Goal: Task Accomplishment & Management: Manage account settings

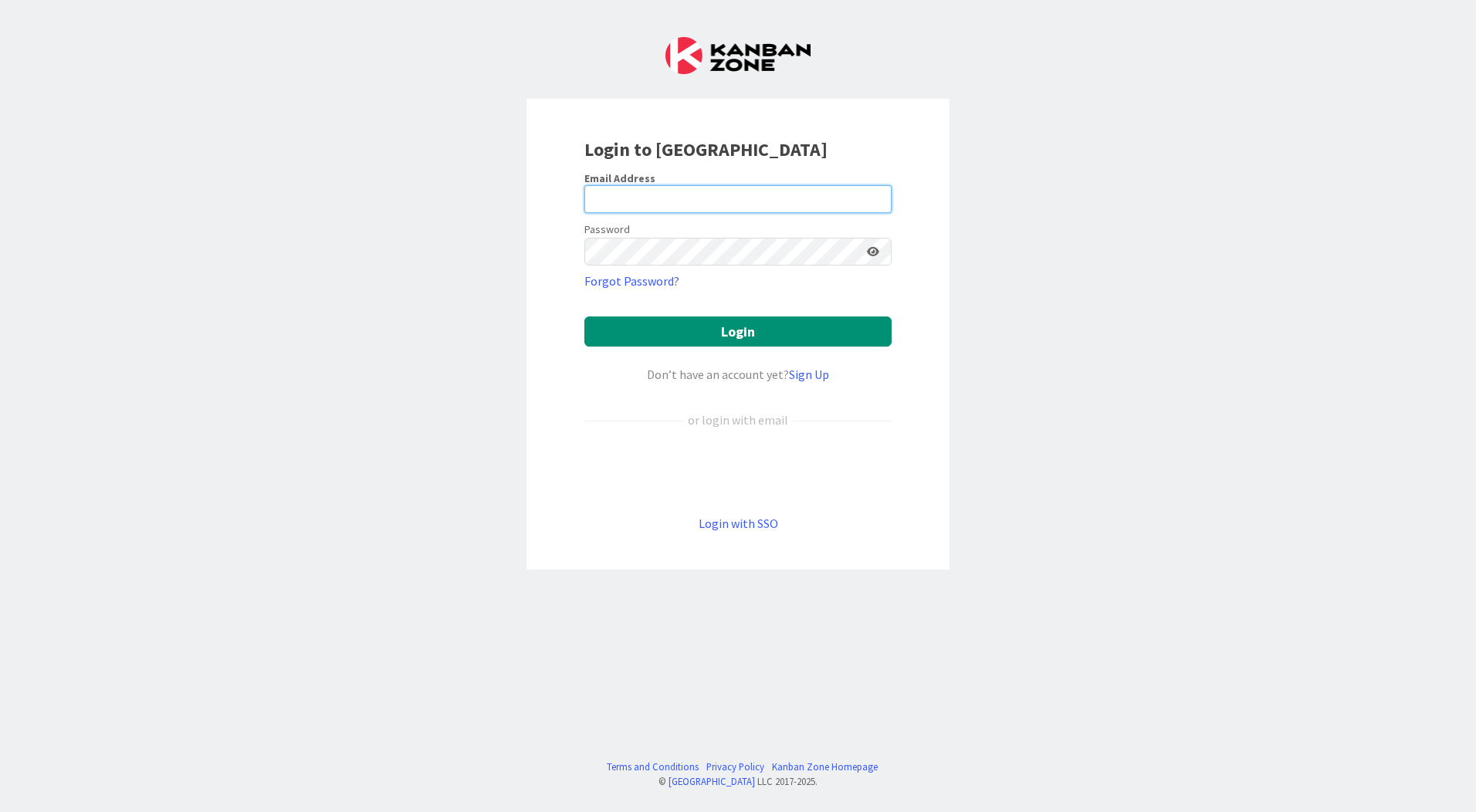
click at [690, 203] on input "email" at bounding box center [738, 199] width 308 height 27
type input "[EMAIL_ADDRESS][PERSON_NAME][DOMAIN_NAME]"
click at [584, 317] on button "Login" at bounding box center [738, 331] width 308 height 30
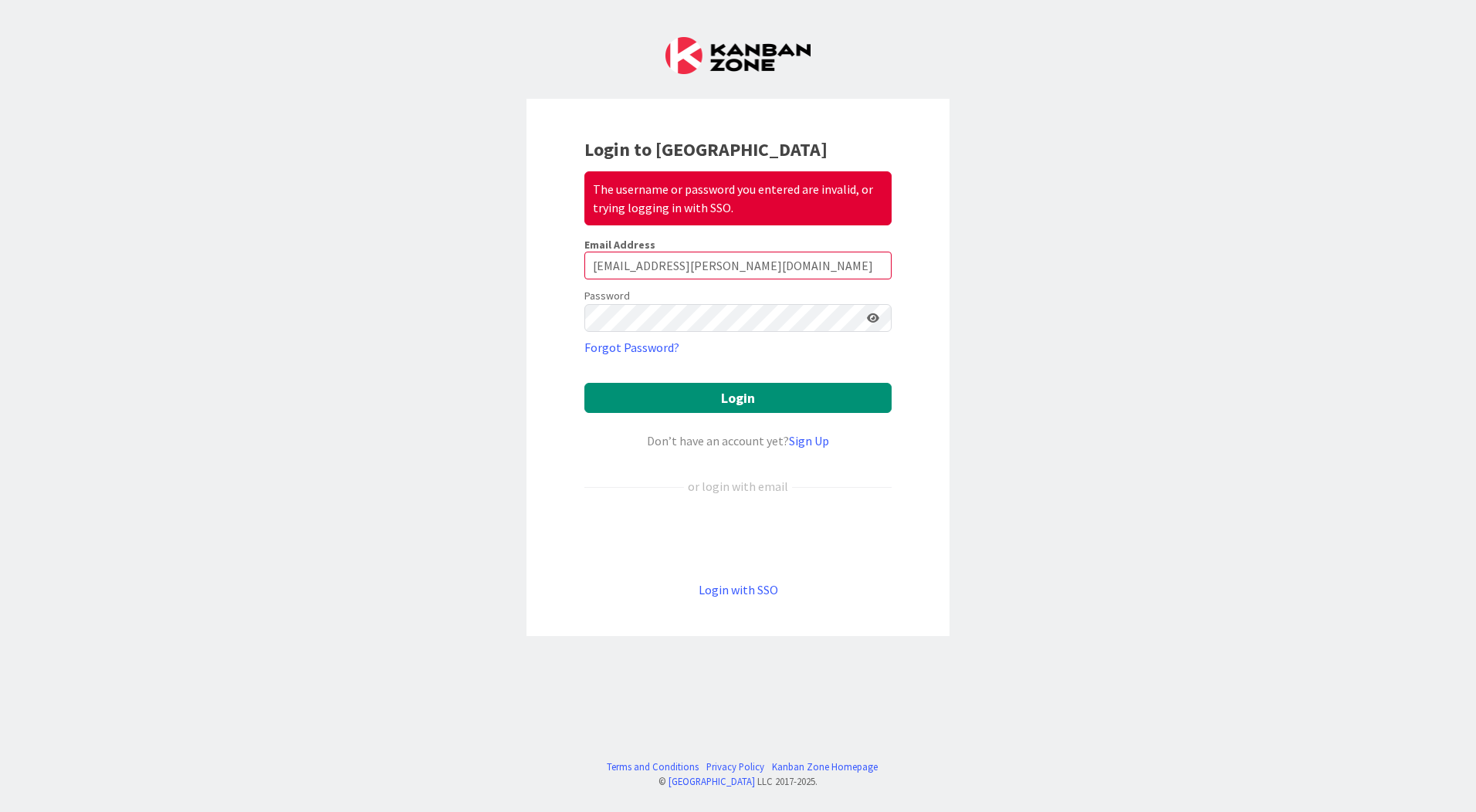
click at [871, 313] on icon at bounding box center [874, 318] width 13 height 11
click at [814, 393] on button "Login" at bounding box center [738, 398] width 308 height 30
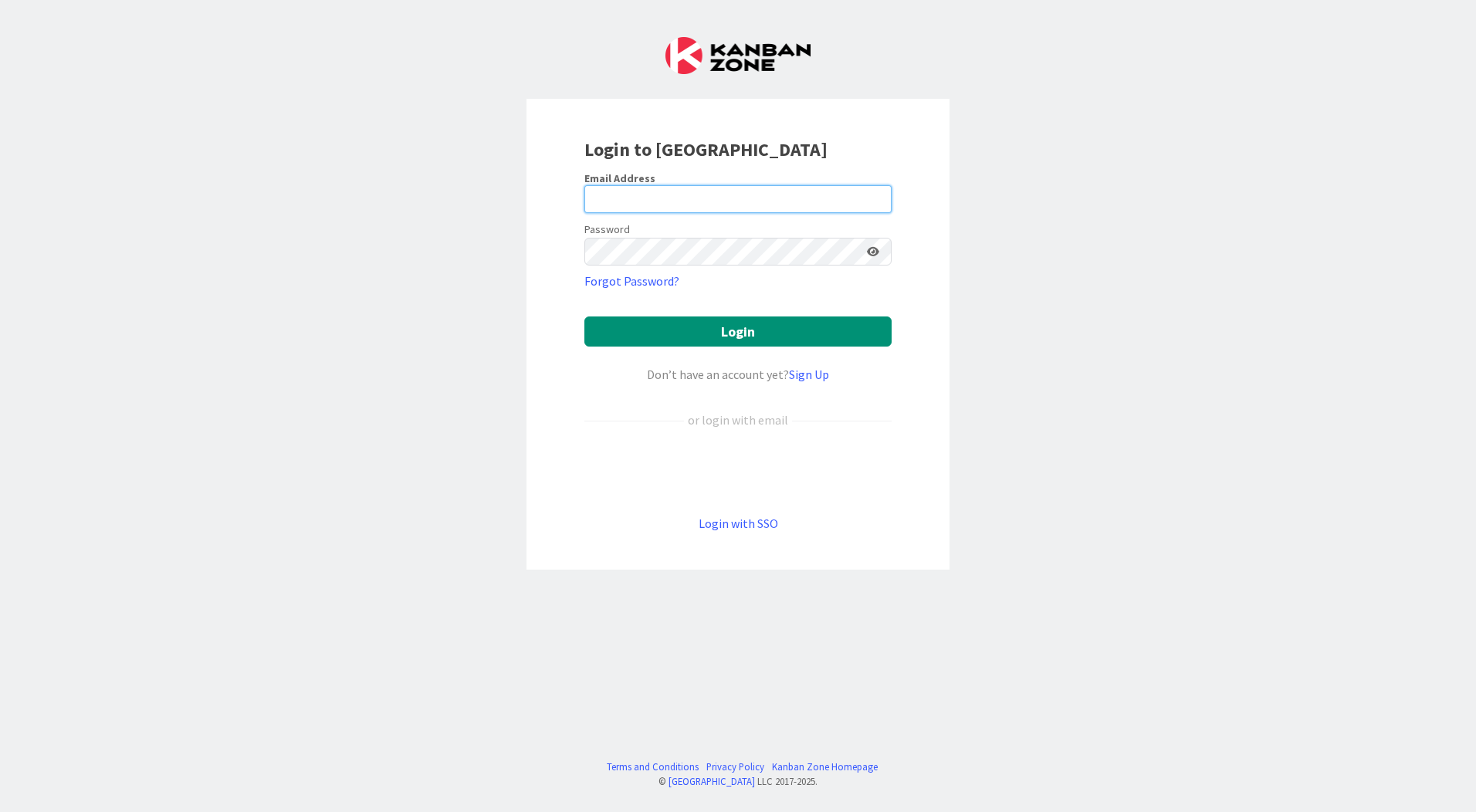
click at [633, 198] on input "email" at bounding box center [738, 199] width 308 height 27
type input "[EMAIL_ADDRESS][PERSON_NAME][DOMAIN_NAME]"
click at [584, 317] on button "Login" at bounding box center [738, 331] width 308 height 30
click at [633, 197] on input "email" at bounding box center [738, 199] width 308 height 27
type input "[EMAIL_ADDRESS][PERSON_NAME][DOMAIN_NAME]"
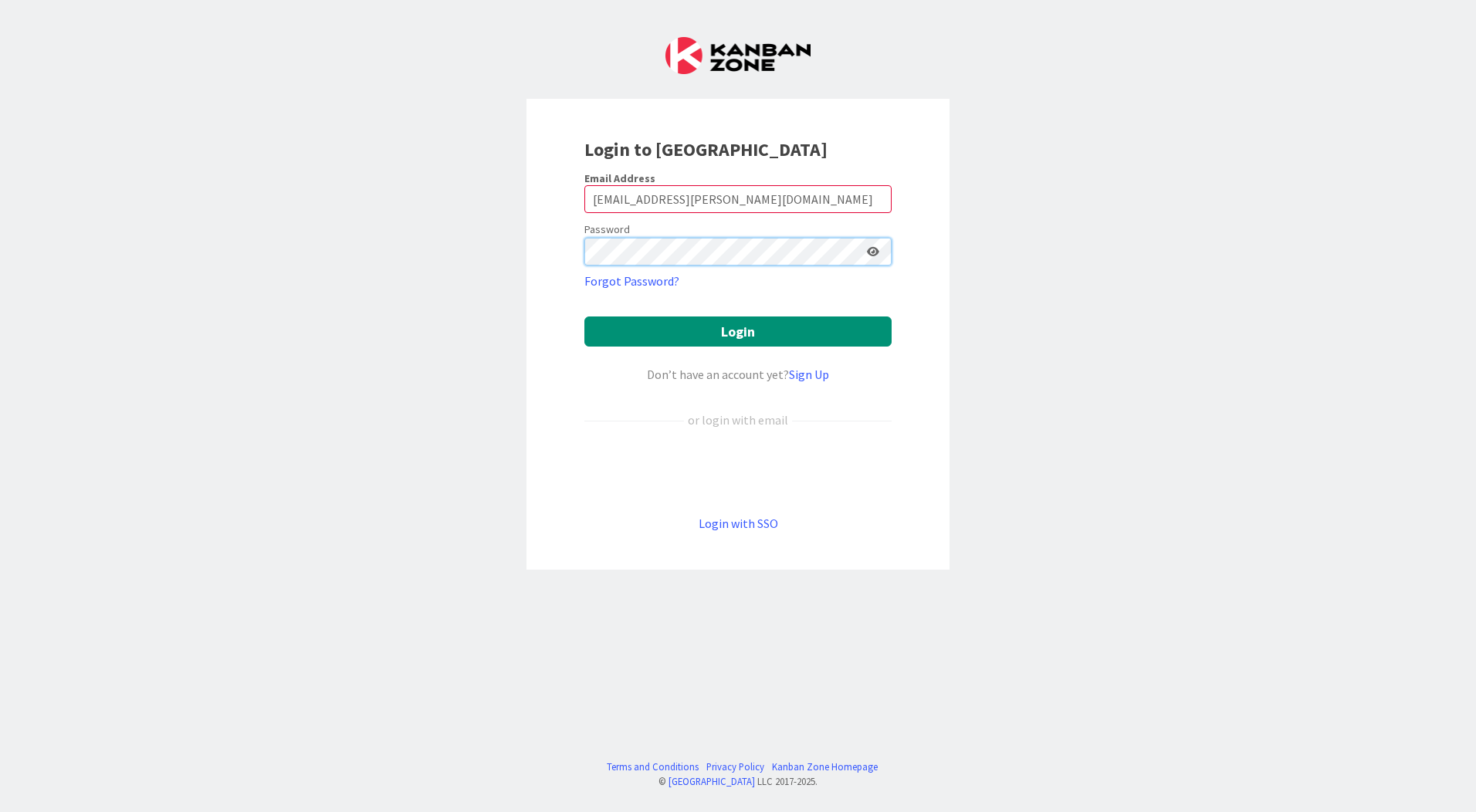
click at [584, 317] on button "Login" at bounding box center [738, 331] width 308 height 30
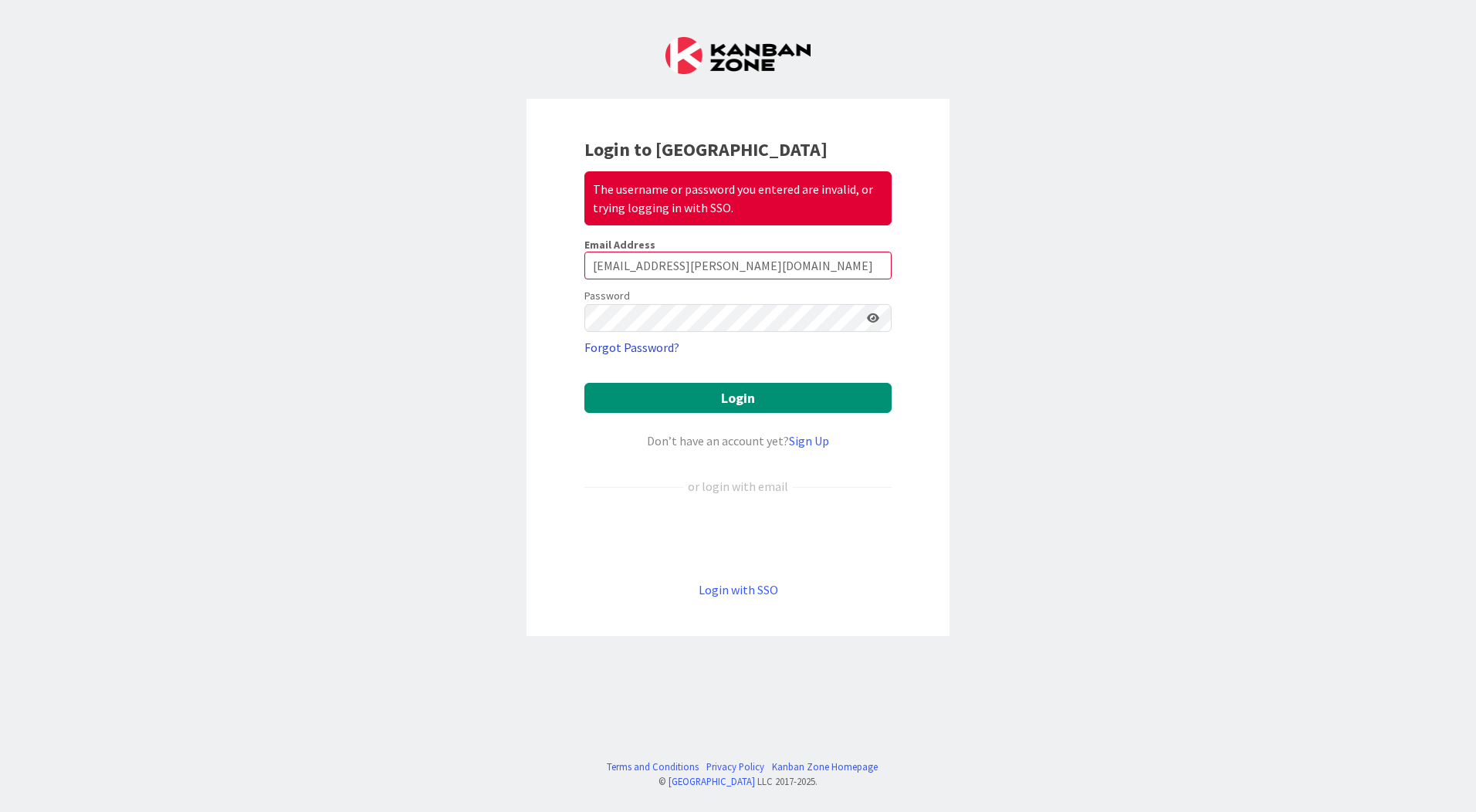
click at [658, 347] on link "Forgot Password?" at bounding box center [632, 347] width 95 height 18
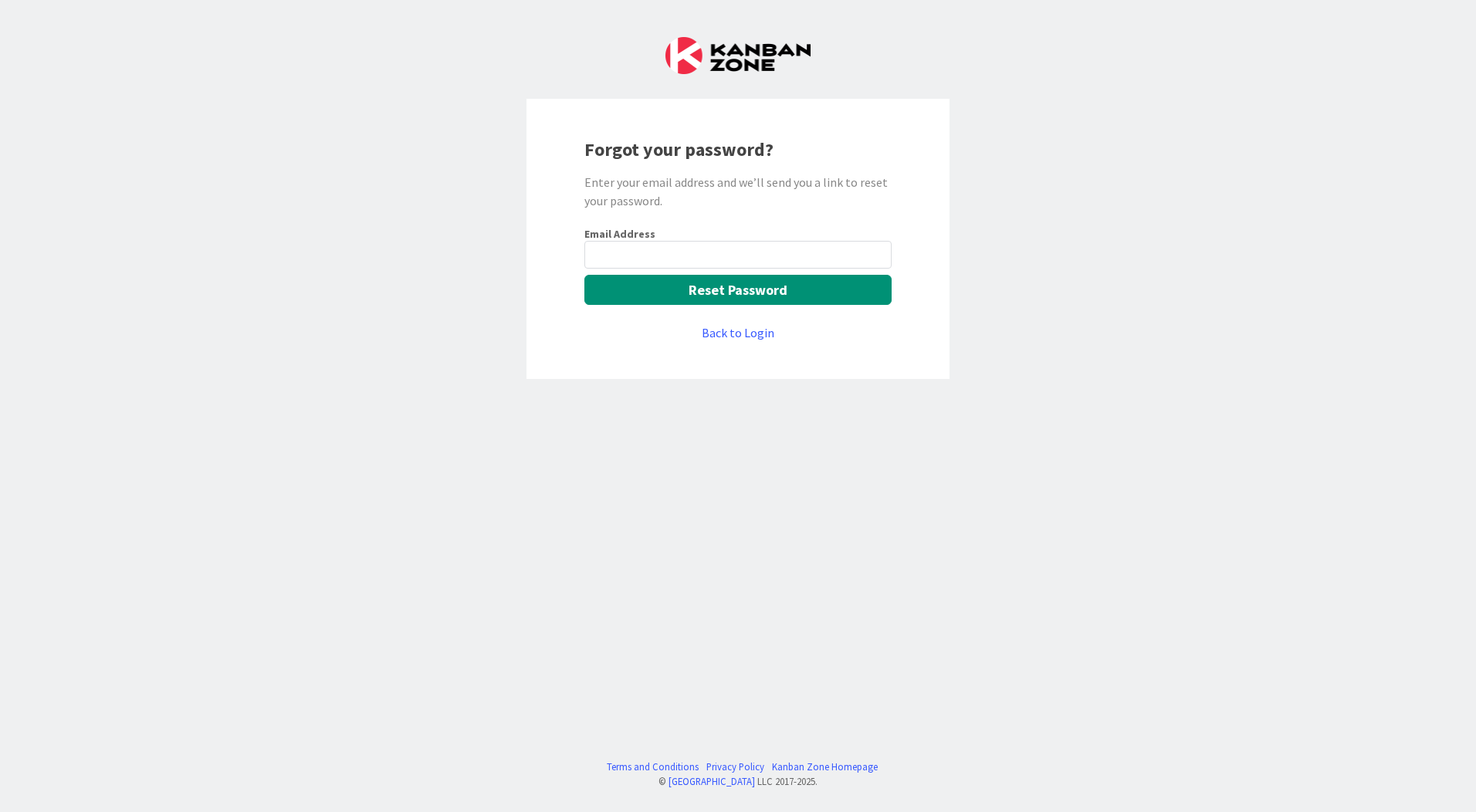
click at [709, 259] on input "email" at bounding box center [738, 255] width 308 height 27
click at [876, 254] on keeper-lock "Open Keeper Popup" at bounding box center [874, 255] width 18 height 18
click at [398, 228] on div "Forgot your password? Enter your email address and we’ll send you a link to res…" at bounding box center [738, 406] width 1476 height 812
click at [677, 253] on input "b" at bounding box center [738, 255] width 308 height 27
drag, startPoint x: 654, startPoint y: 255, endPoint x: 378, endPoint y: 233, distance: 276.9
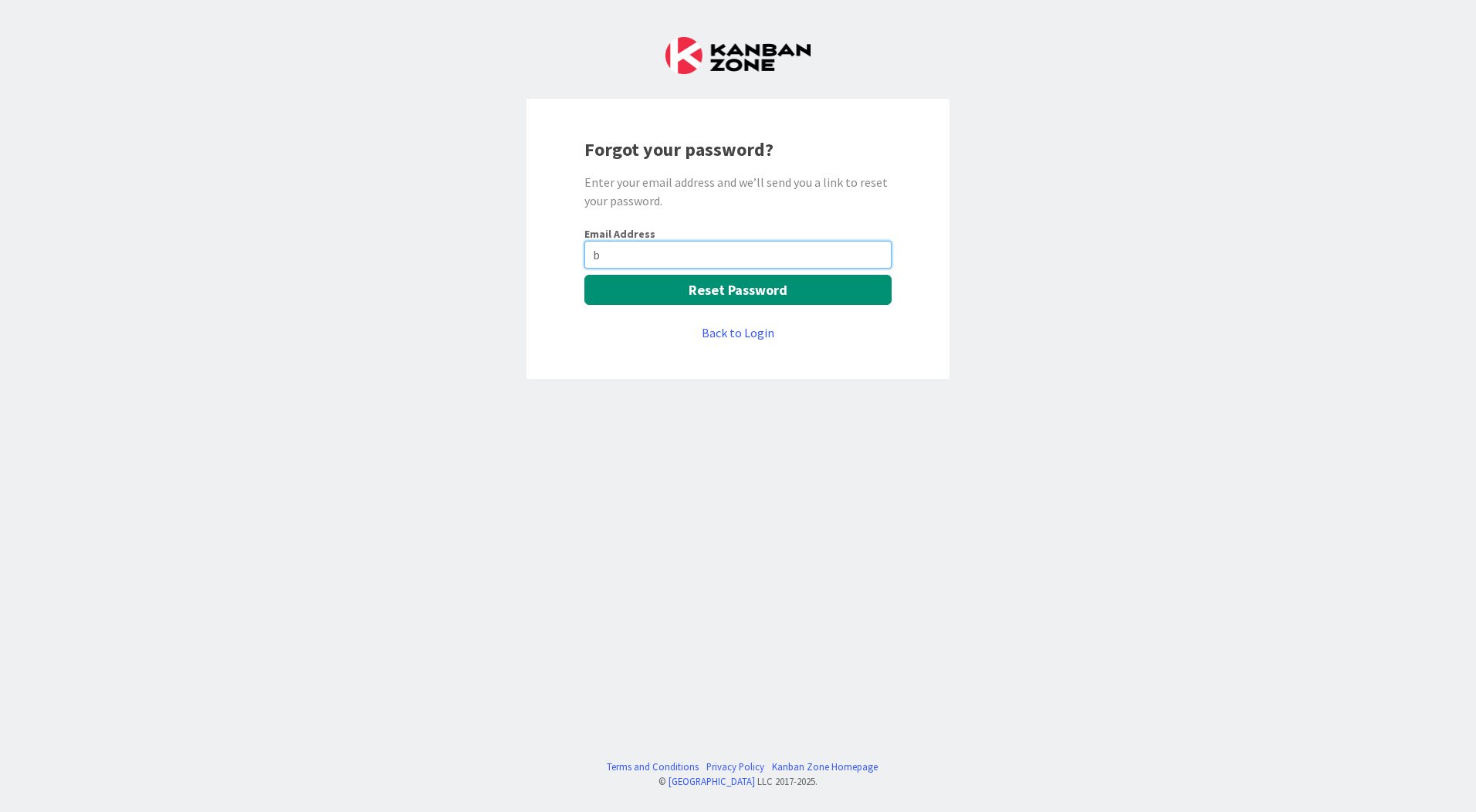
click at [380, 238] on div "Forgot your password? Enter your email address and we’ll send you a link to res…" at bounding box center [738, 406] width 1476 height 812
paste input "luk@huisman-nl.com"
type input "[EMAIL_ADDRESS][PERSON_NAME][DOMAIN_NAME]"
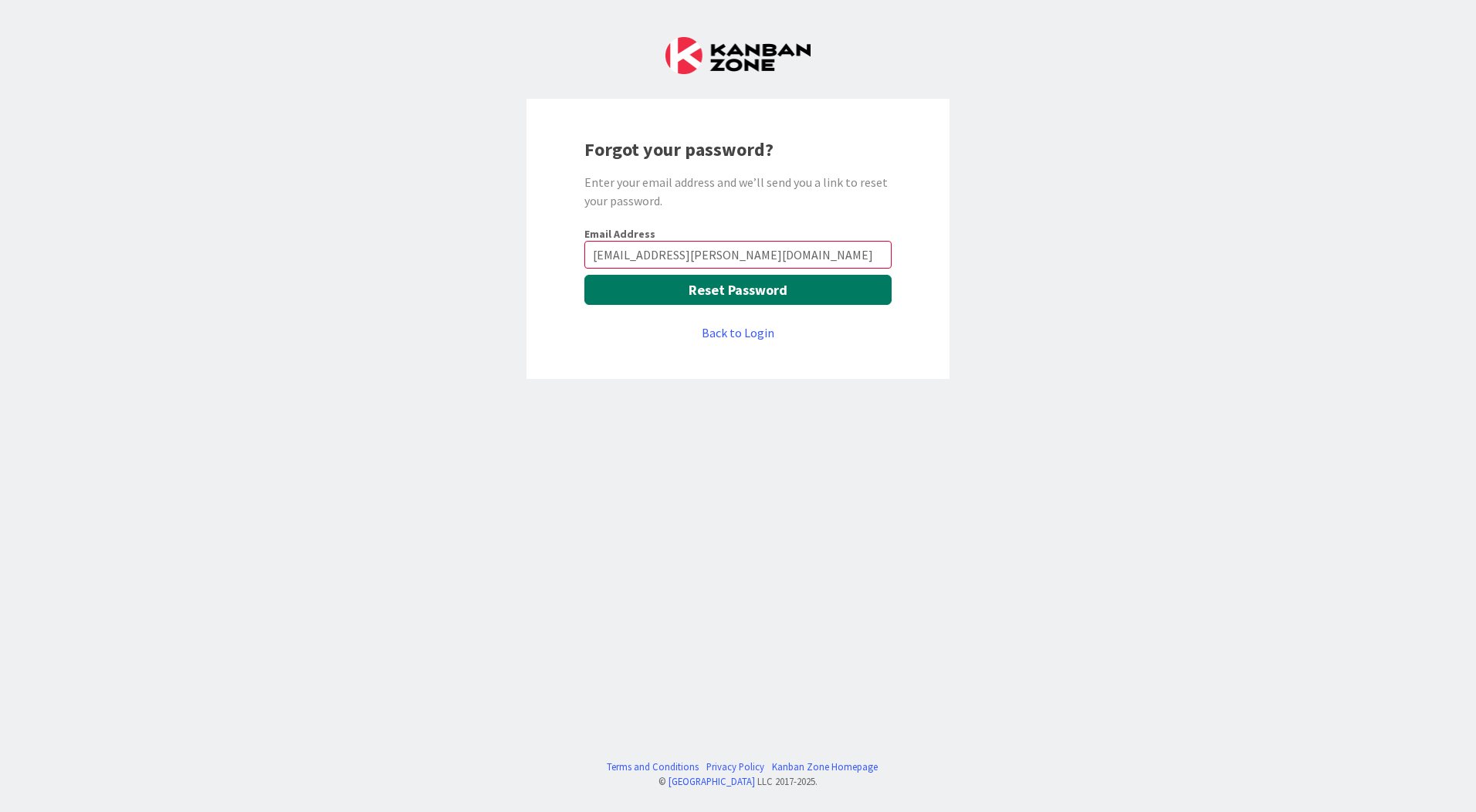
click at [748, 296] on button "Reset Password" at bounding box center [738, 289] width 308 height 30
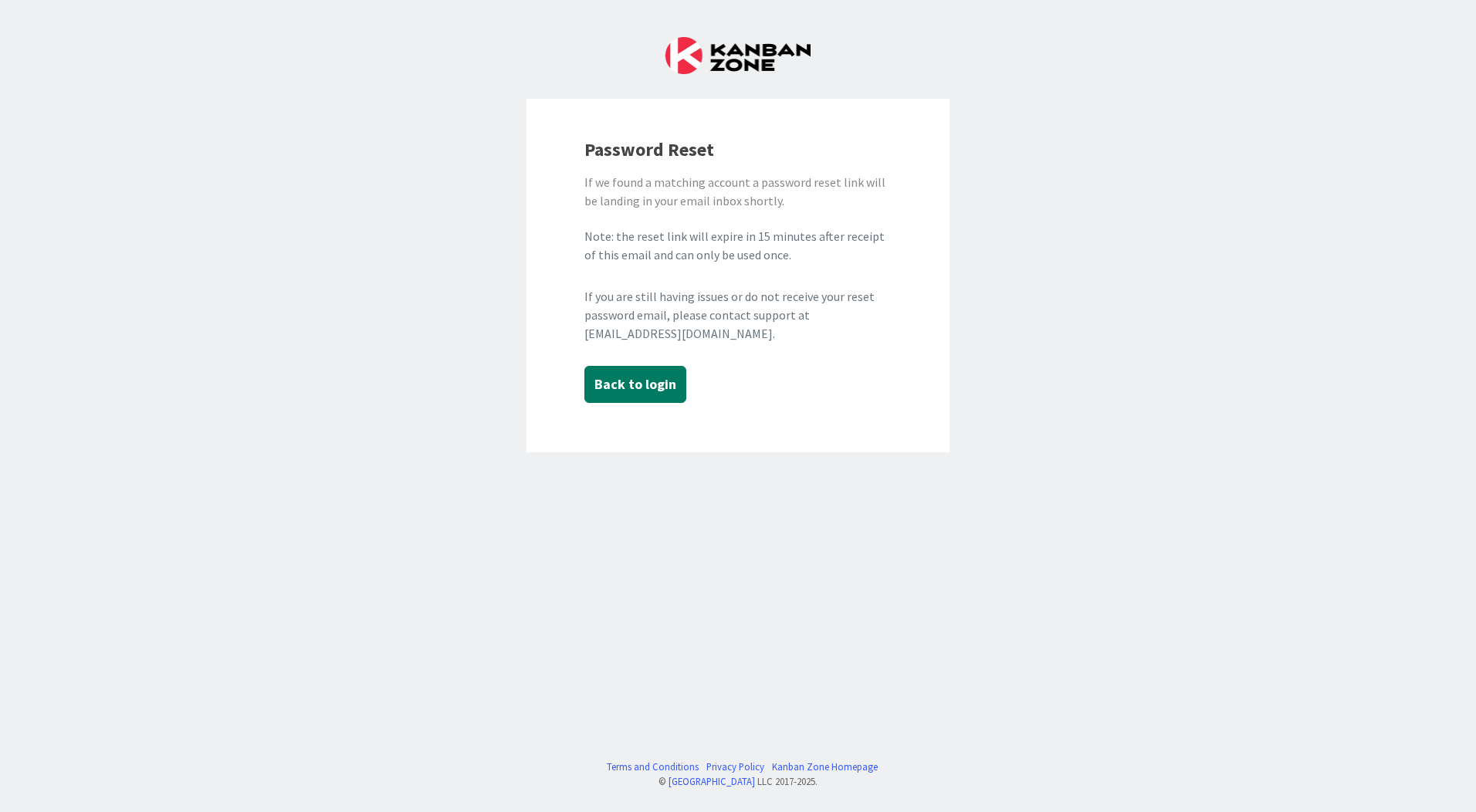
click at [639, 397] on button "Back to login" at bounding box center [635, 384] width 102 height 37
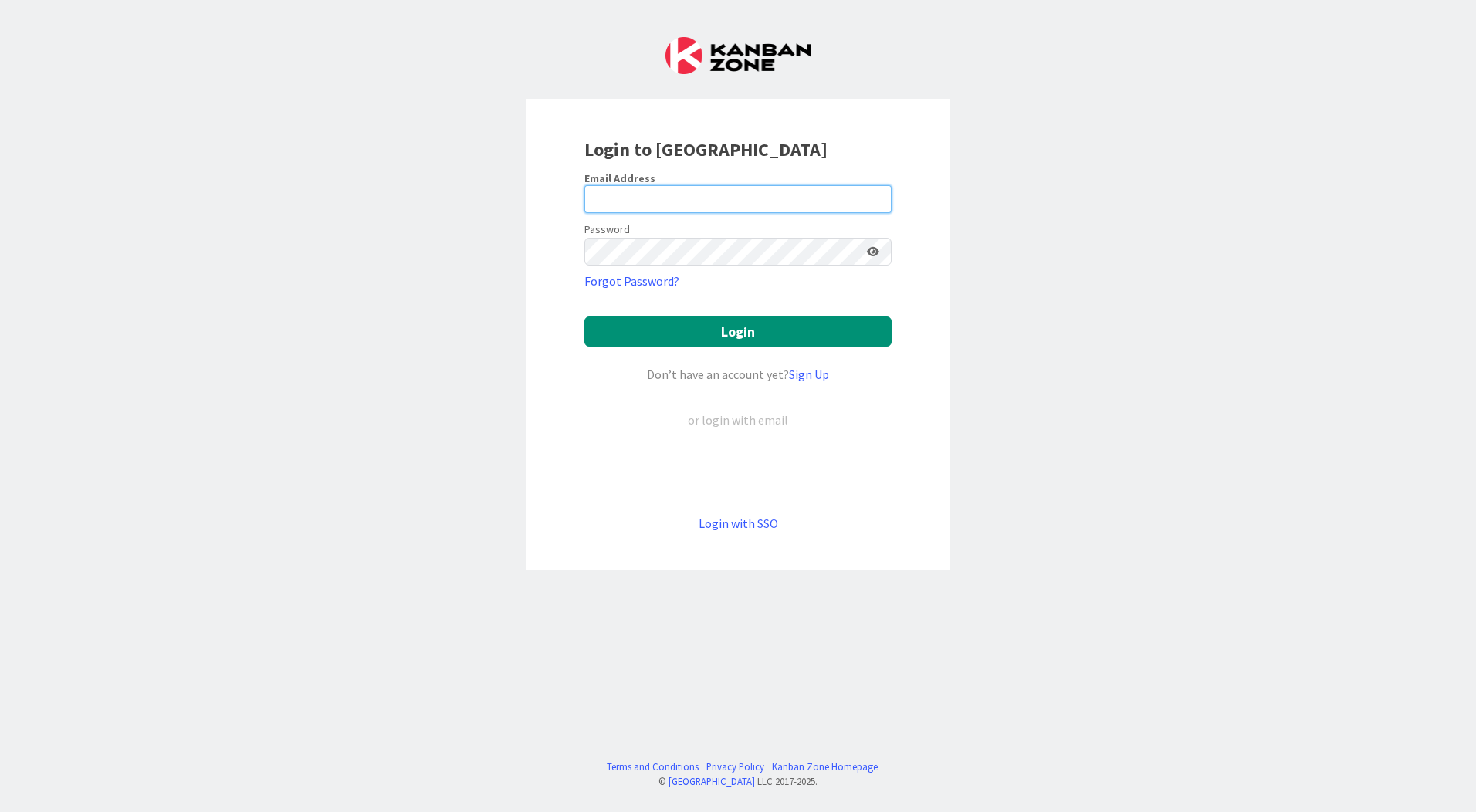
click at [707, 203] on input "email" at bounding box center [738, 199] width 308 height 27
type input "[EMAIL_ADDRESS][PERSON_NAME][DOMAIN_NAME]"
click at [584, 317] on button "Login" at bounding box center [738, 331] width 308 height 30
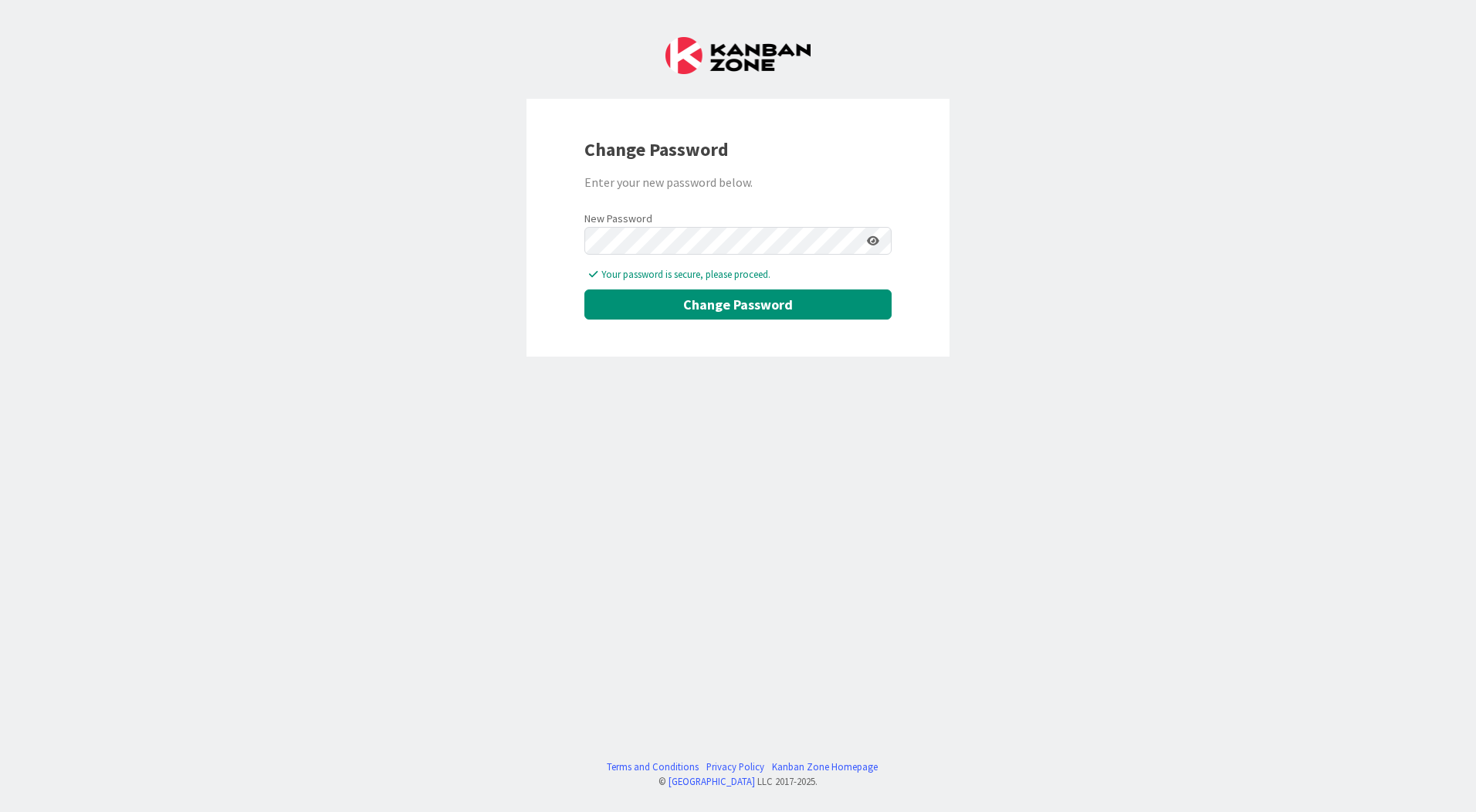
click at [874, 240] on icon at bounding box center [874, 241] width 13 height 11
click at [729, 311] on button "Change Password" at bounding box center [738, 304] width 308 height 30
click at [741, 308] on button "Change Password" at bounding box center [738, 304] width 308 height 30
click at [715, 303] on button "Change Password" at bounding box center [738, 304] width 308 height 30
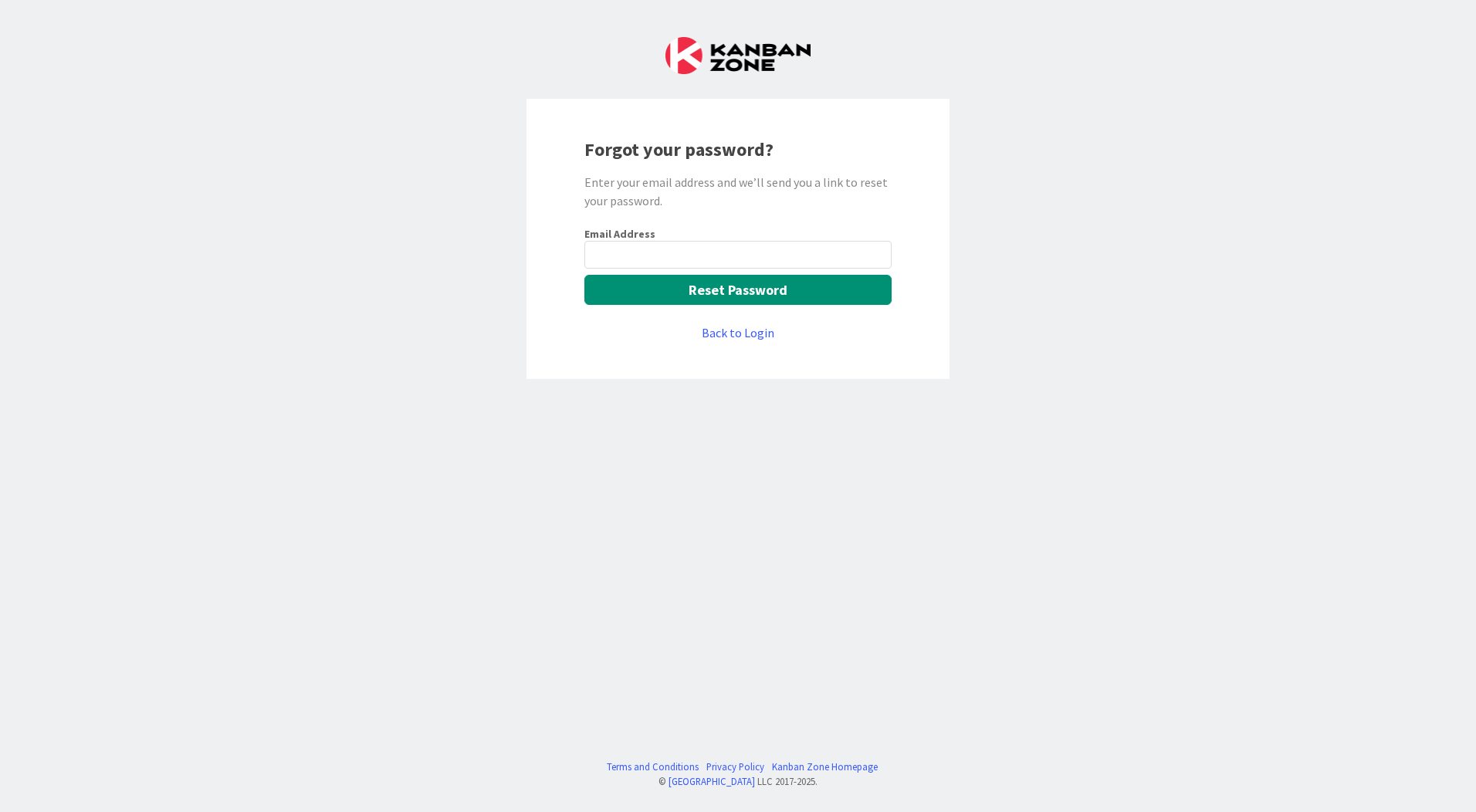
click at [667, 253] on input "email" at bounding box center [738, 255] width 308 height 27
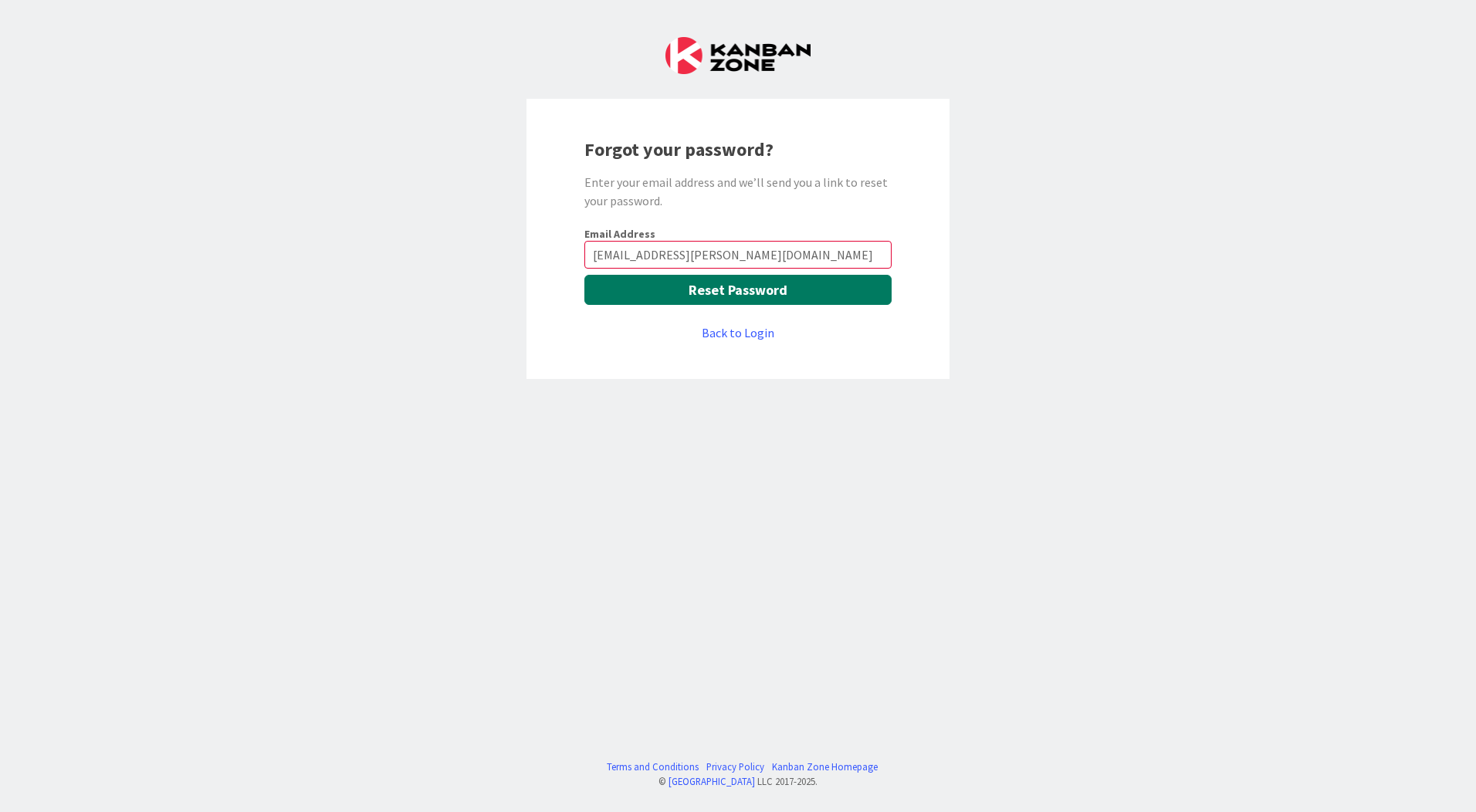
type input "[EMAIL_ADDRESS][PERSON_NAME][DOMAIN_NAME]"
click at [707, 296] on button "Reset Password" at bounding box center [738, 289] width 308 height 30
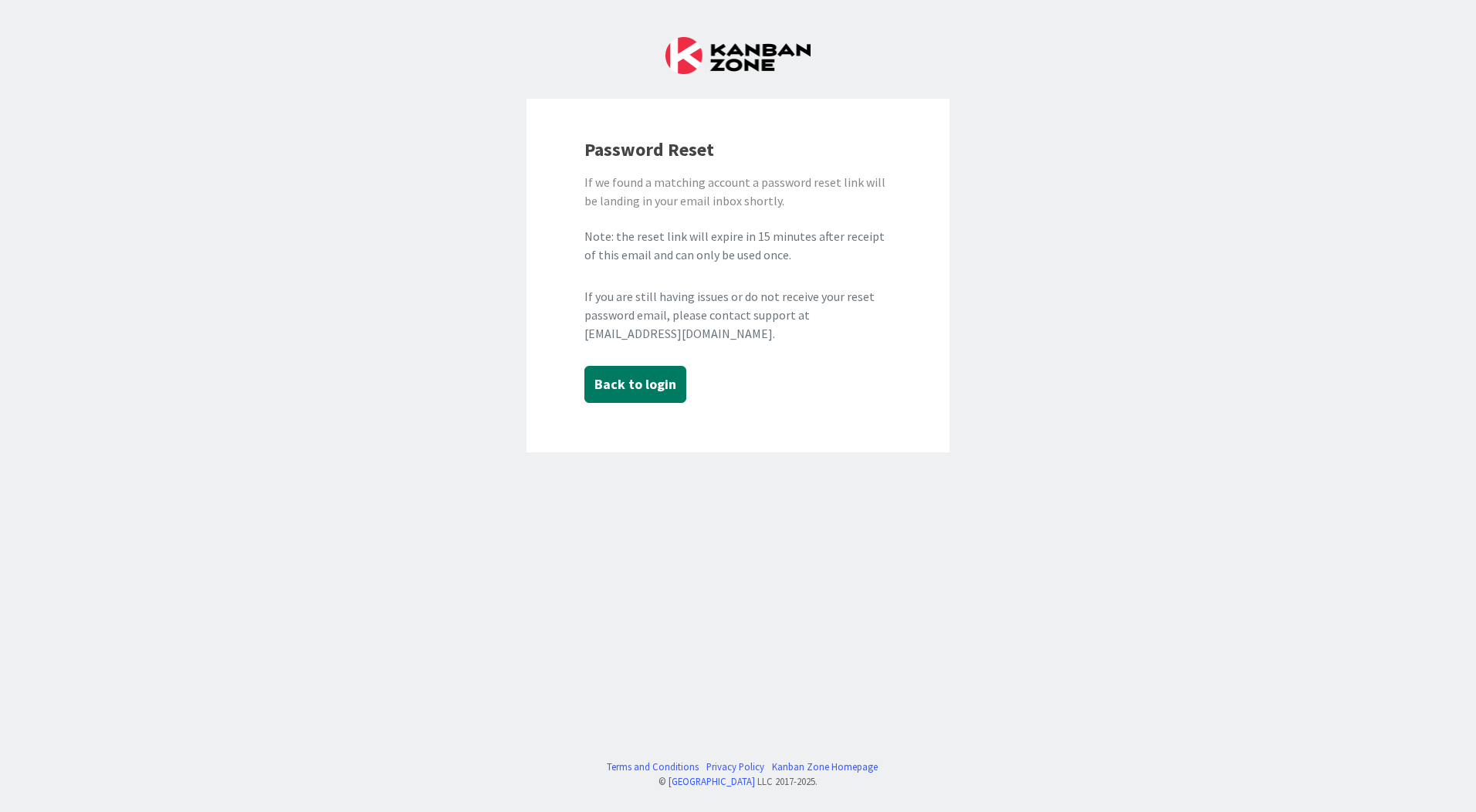
click at [653, 393] on button "Back to login" at bounding box center [635, 384] width 102 height 37
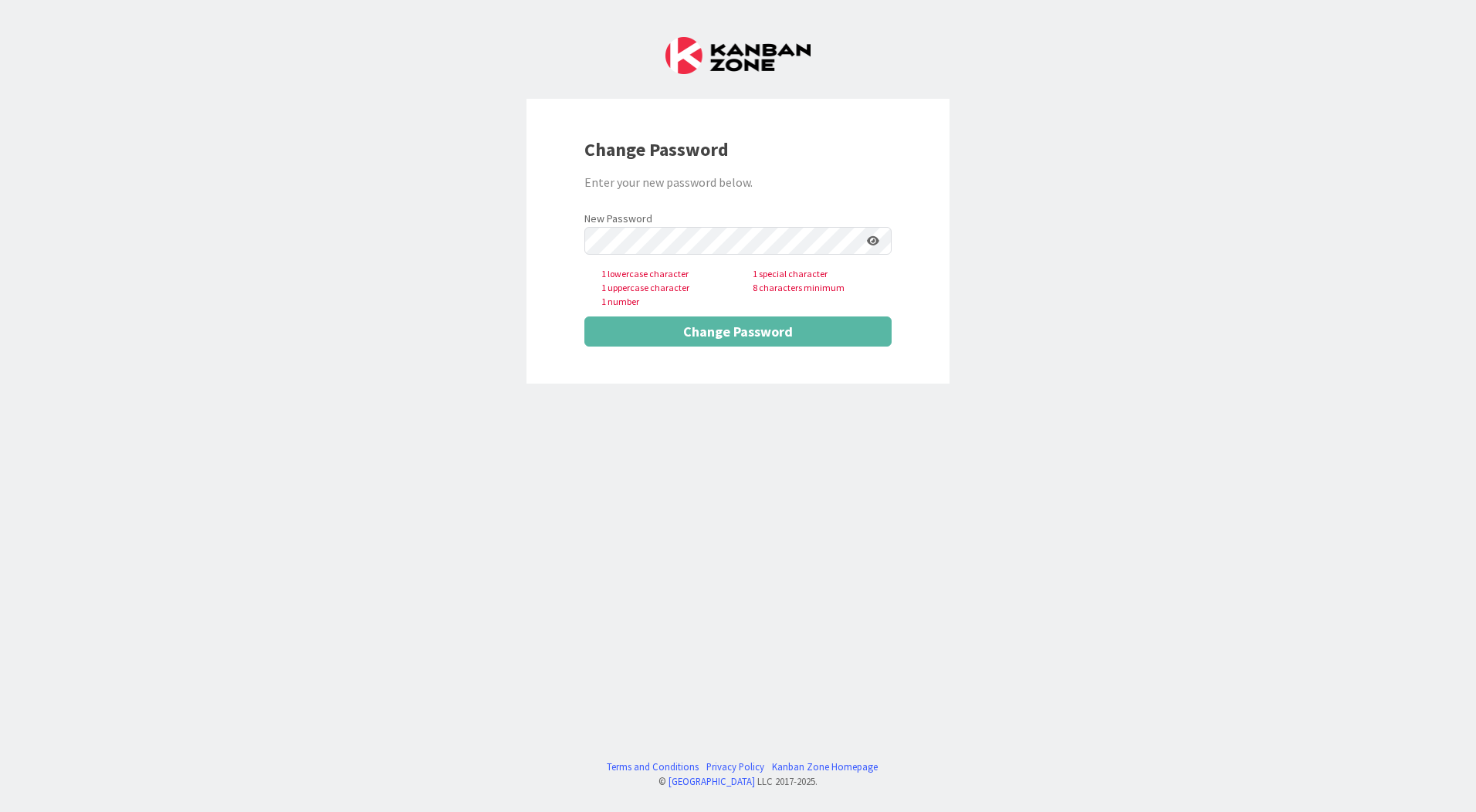
click at [619, 255] on div "New Password 1 lowercase character 1 special character 1 uppercase character 8 …" at bounding box center [738, 258] width 308 height 100
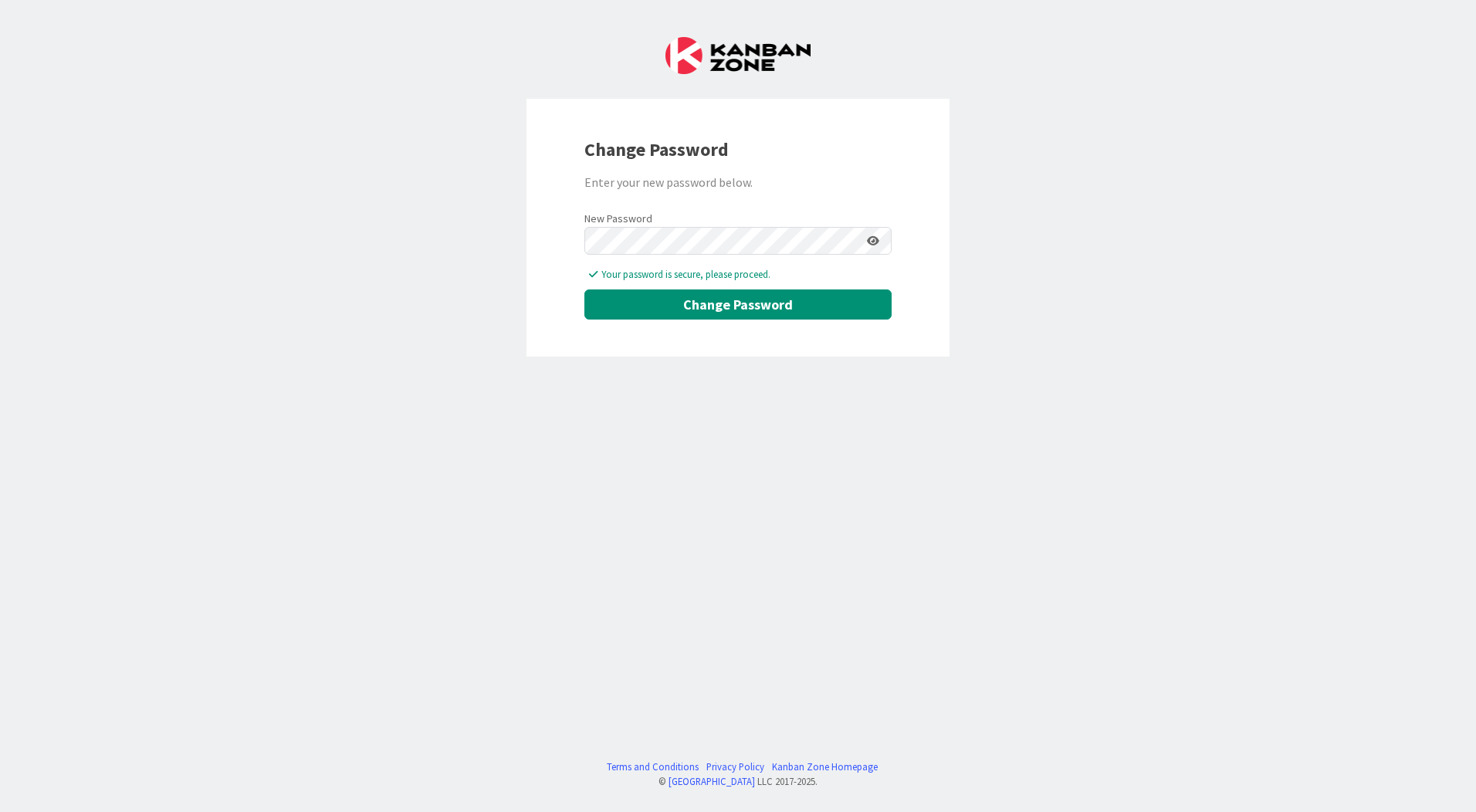
click at [874, 245] on icon at bounding box center [874, 241] width 13 height 11
click at [759, 308] on button "Change Password" at bounding box center [738, 304] width 308 height 30
click at [788, 422] on div "Change Password Enter your new password below. New Password Your password is se…" at bounding box center [738, 406] width 1476 height 812
click at [759, 303] on button "Change Password" at bounding box center [738, 304] width 308 height 30
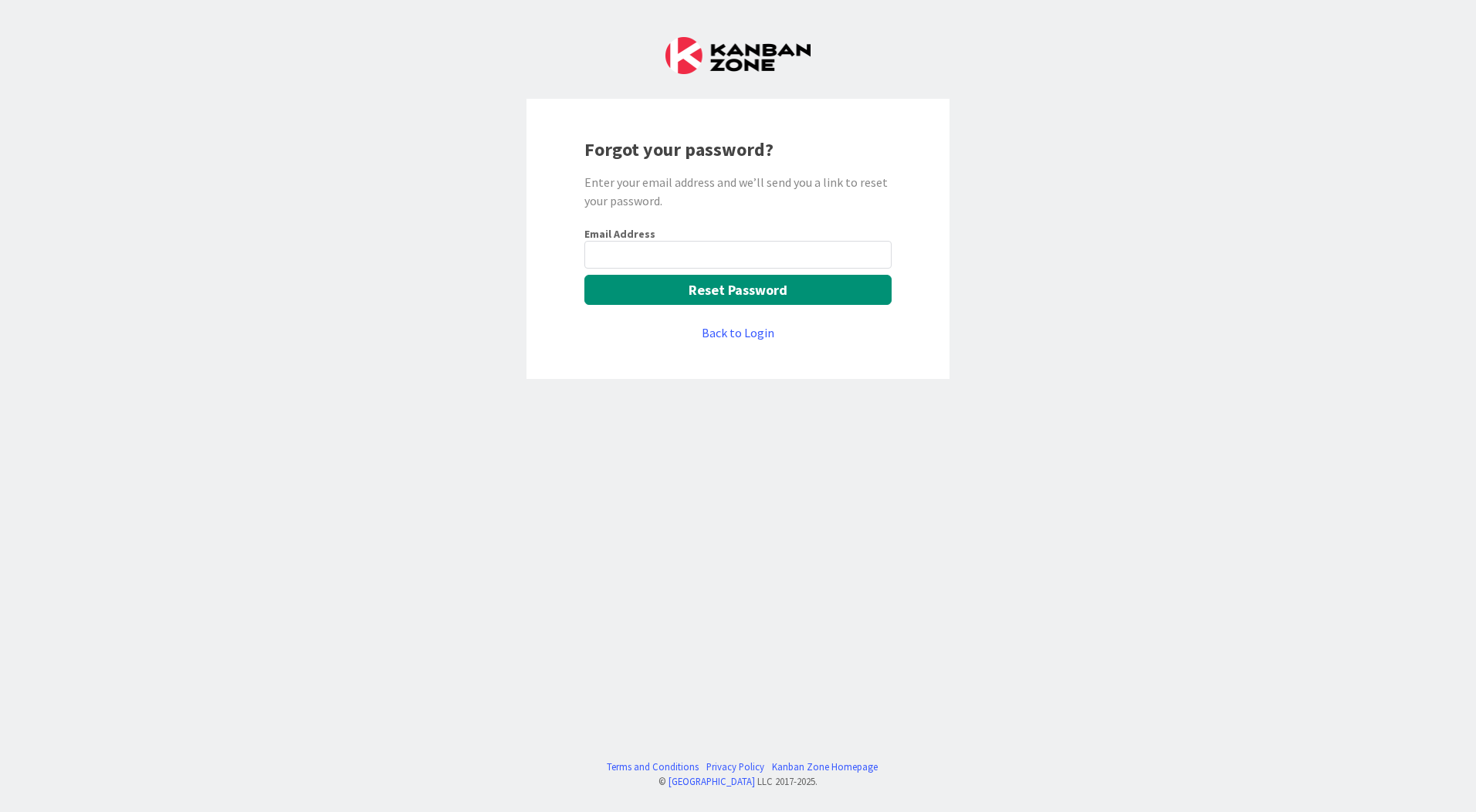
click at [603, 248] on input "email" at bounding box center [738, 255] width 308 height 27
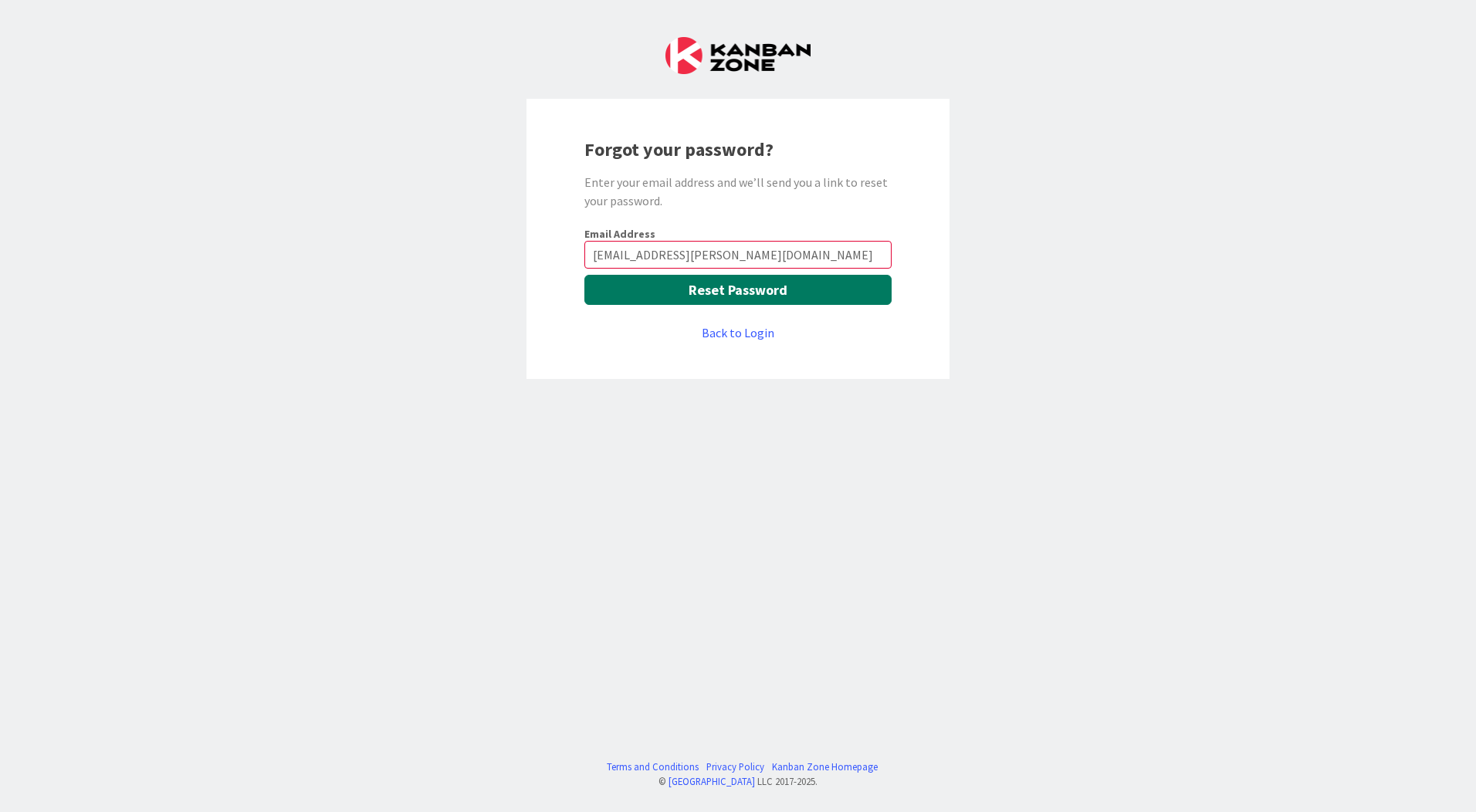
type input "[EMAIL_ADDRESS][PERSON_NAME][DOMAIN_NAME]"
click at [654, 288] on button "Reset Password" at bounding box center [738, 289] width 308 height 30
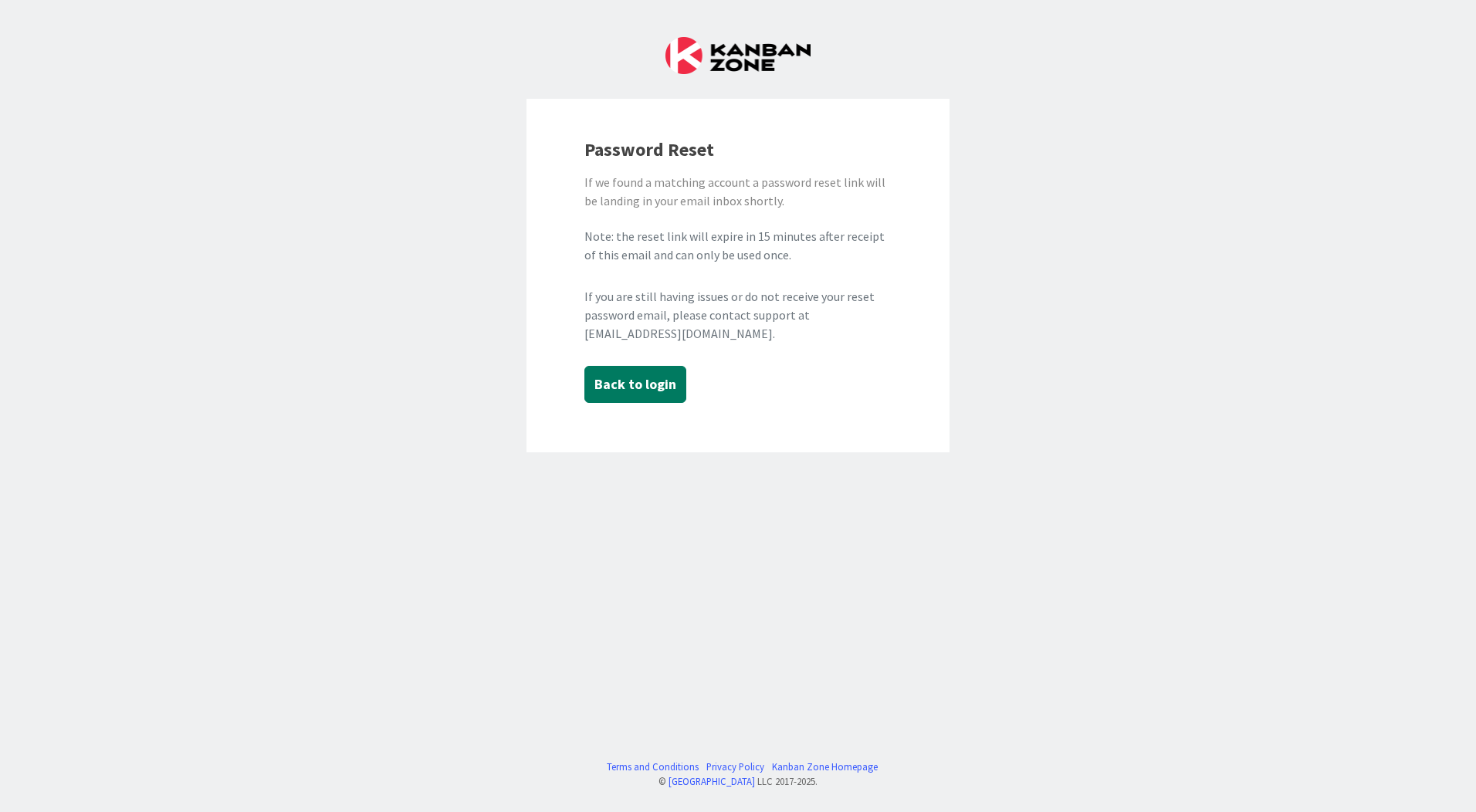
click at [624, 381] on button "Back to login" at bounding box center [635, 384] width 102 height 37
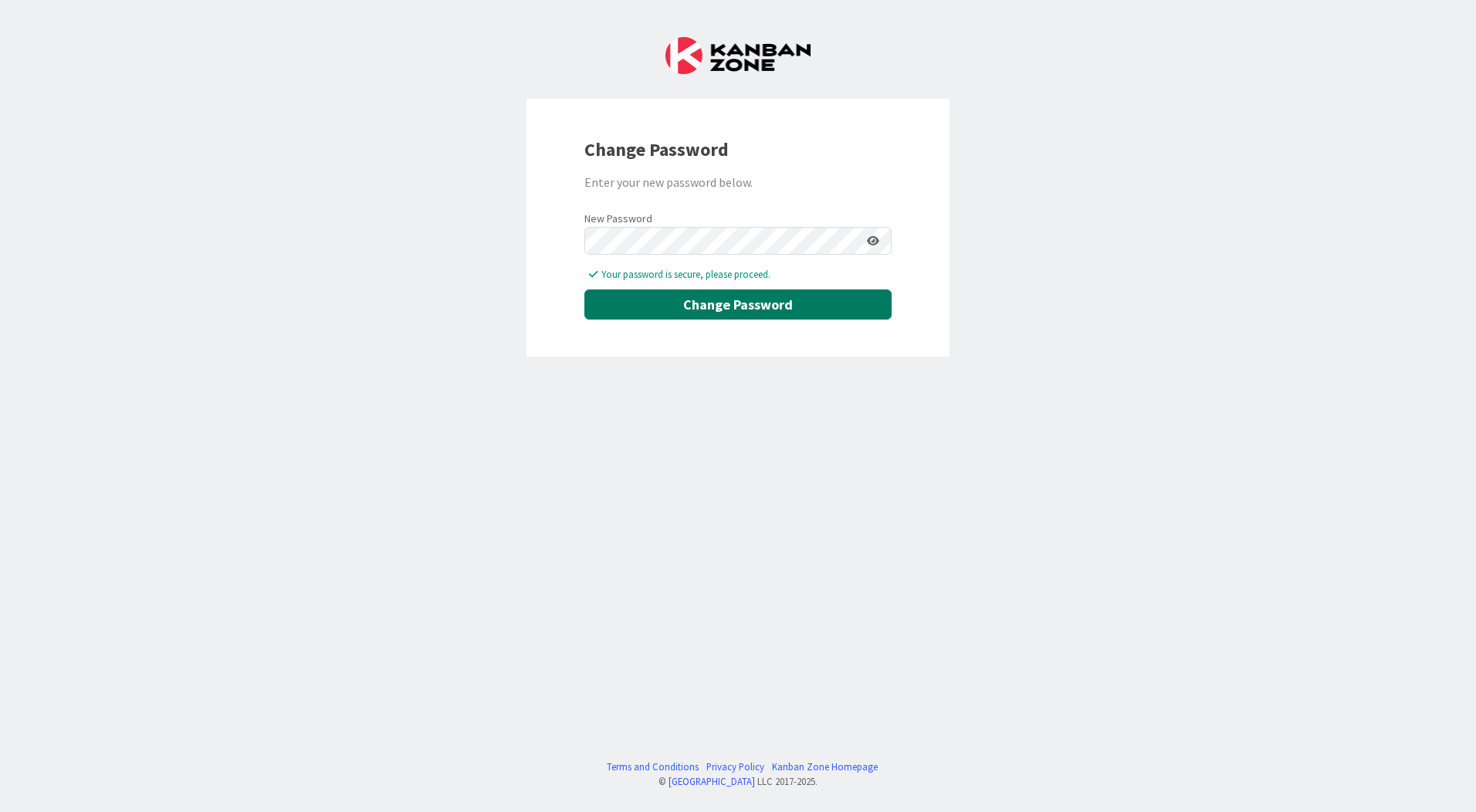
click at [736, 313] on button "Change Password" at bounding box center [738, 304] width 308 height 30
click at [729, 306] on button "Change Password" at bounding box center [738, 304] width 308 height 30
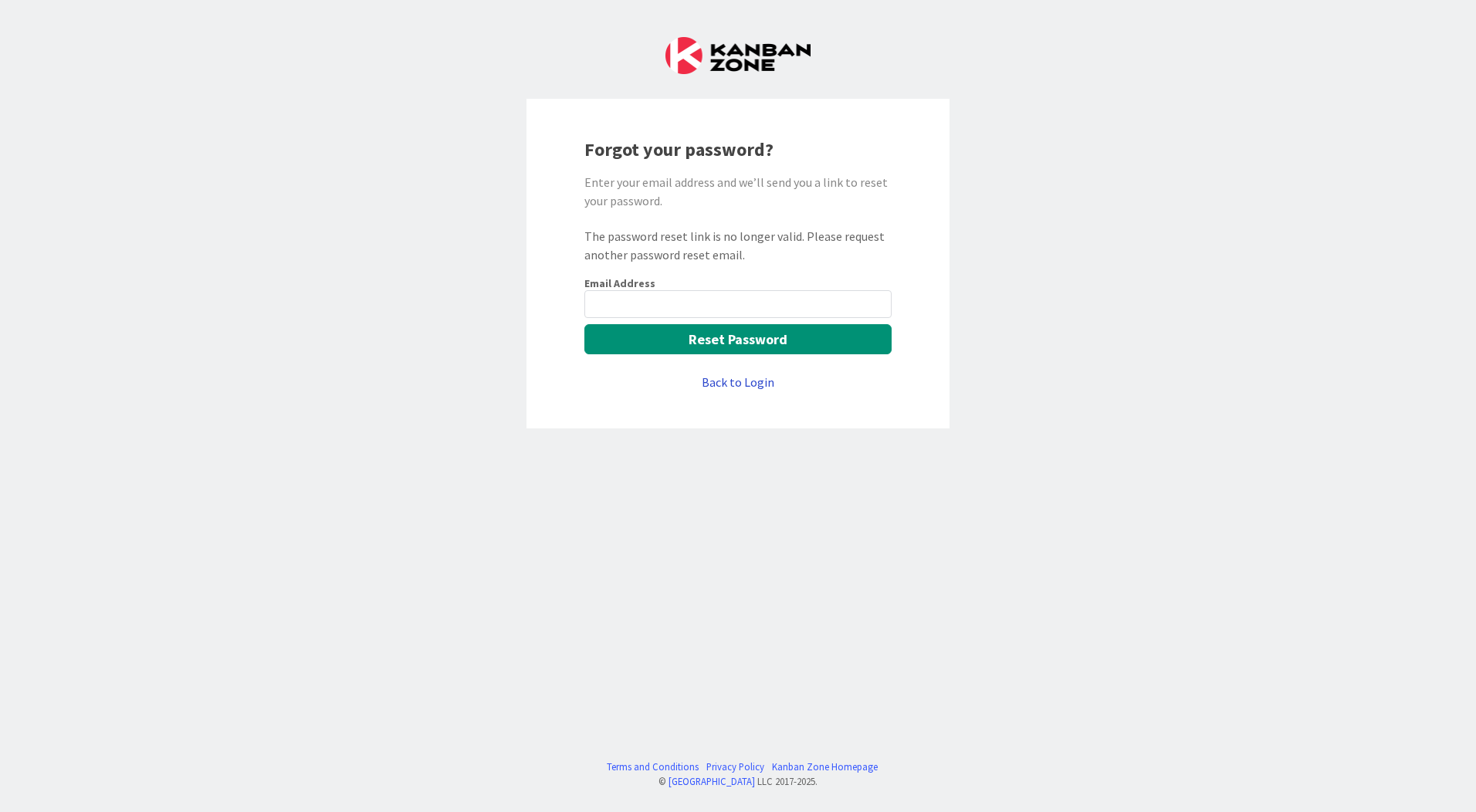
click at [739, 382] on link "Back to Login" at bounding box center [738, 382] width 73 height 18
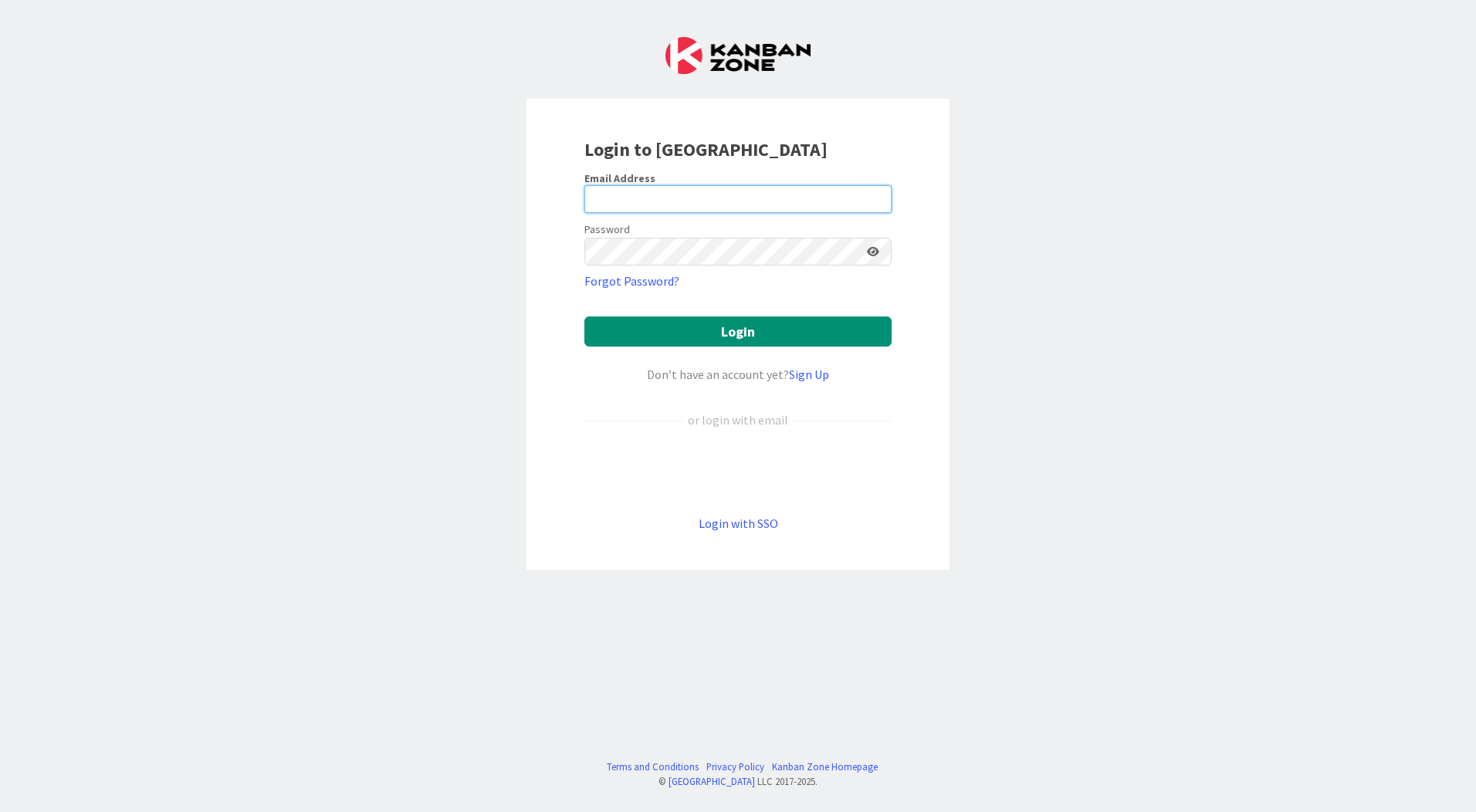
click at [684, 196] on input "email" at bounding box center [738, 199] width 308 height 27
type input "[EMAIL_ADDRESS][PERSON_NAME][DOMAIN_NAME]"
click at [584, 317] on button "Login" at bounding box center [738, 331] width 308 height 30
click at [243, 498] on div "Login to [GEOGRAPHIC_DATA] Email Address Password Forgot Password? Login Don’t …" at bounding box center [738, 406] width 1476 height 812
